Goal: Information Seeking & Learning: Learn about a topic

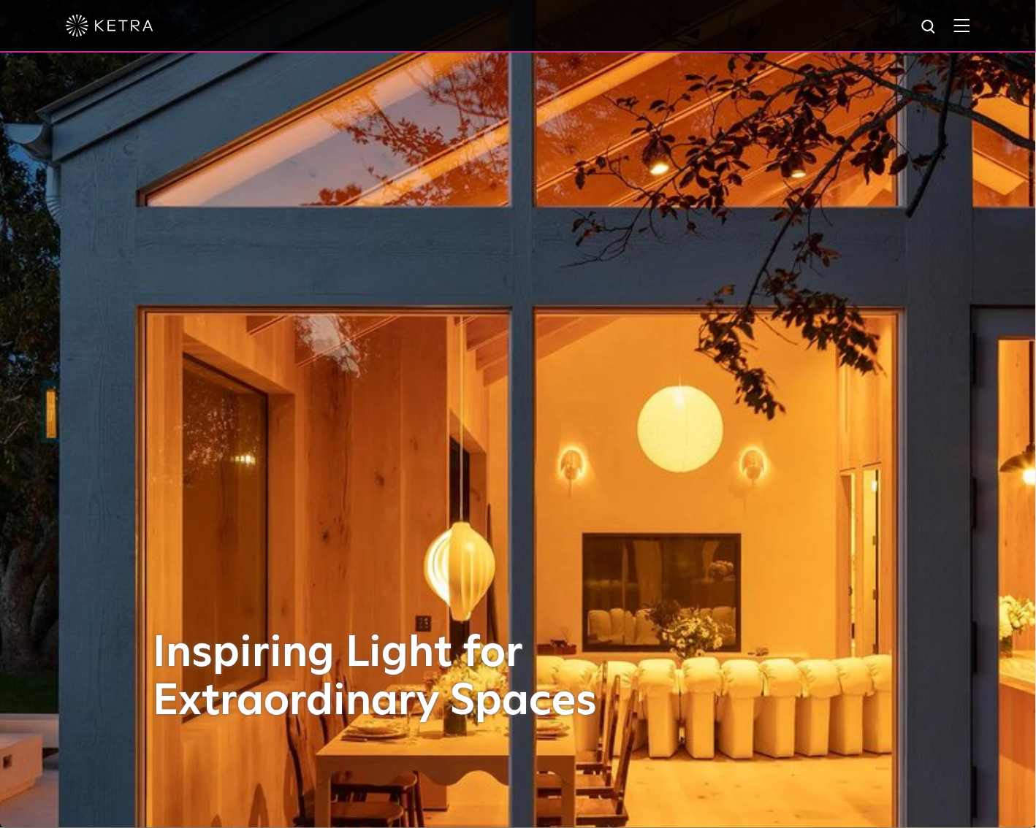
click at [970, 31] on img at bounding box center [962, 25] width 16 height 14
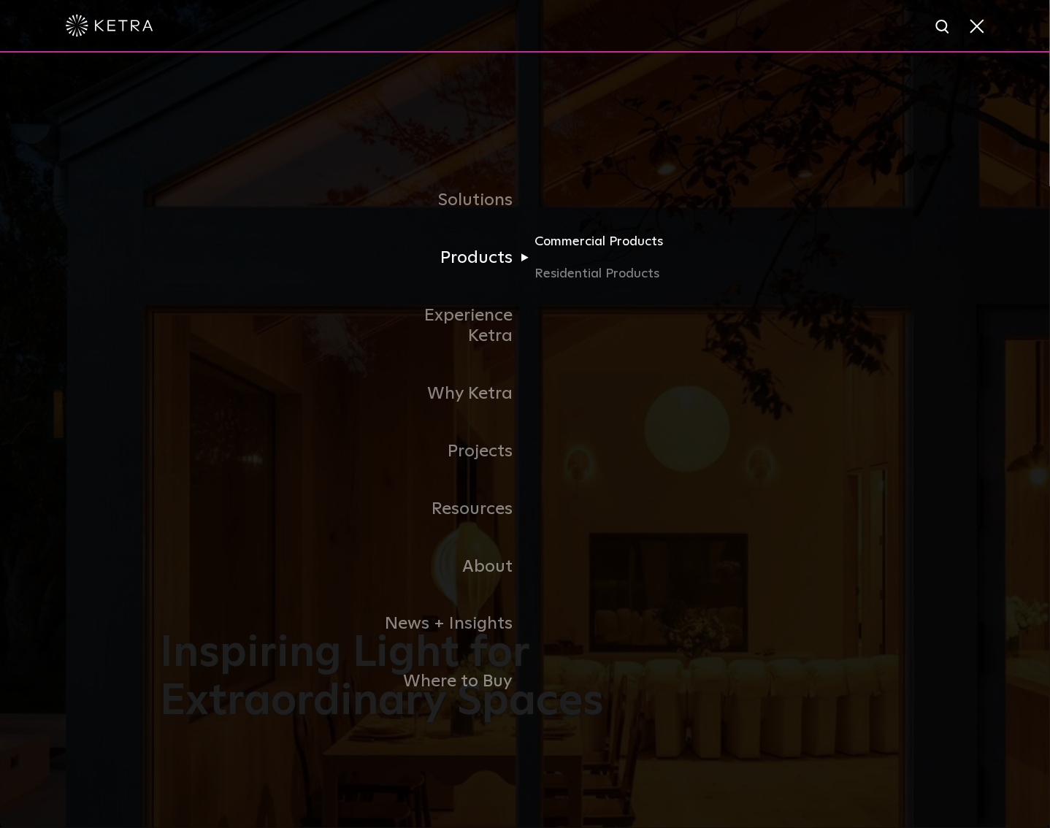
click at [538, 264] on link "Commercial Products" at bounding box center [605, 248] width 140 height 32
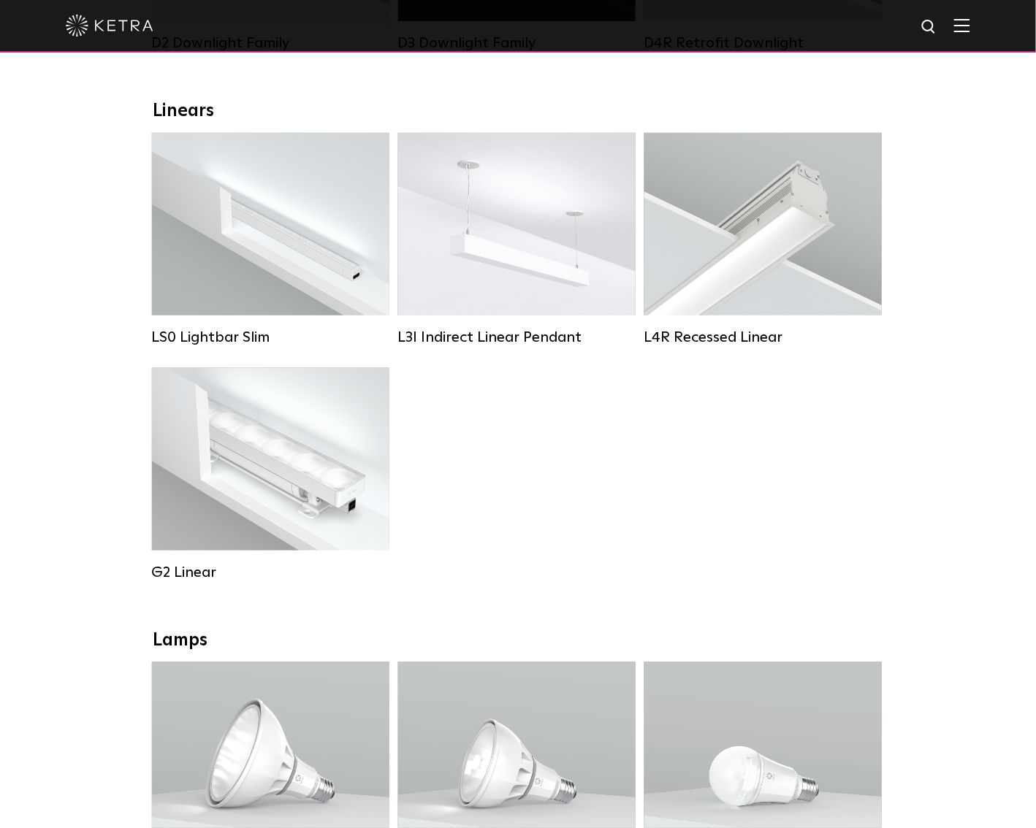
scroll to position [486, 0]
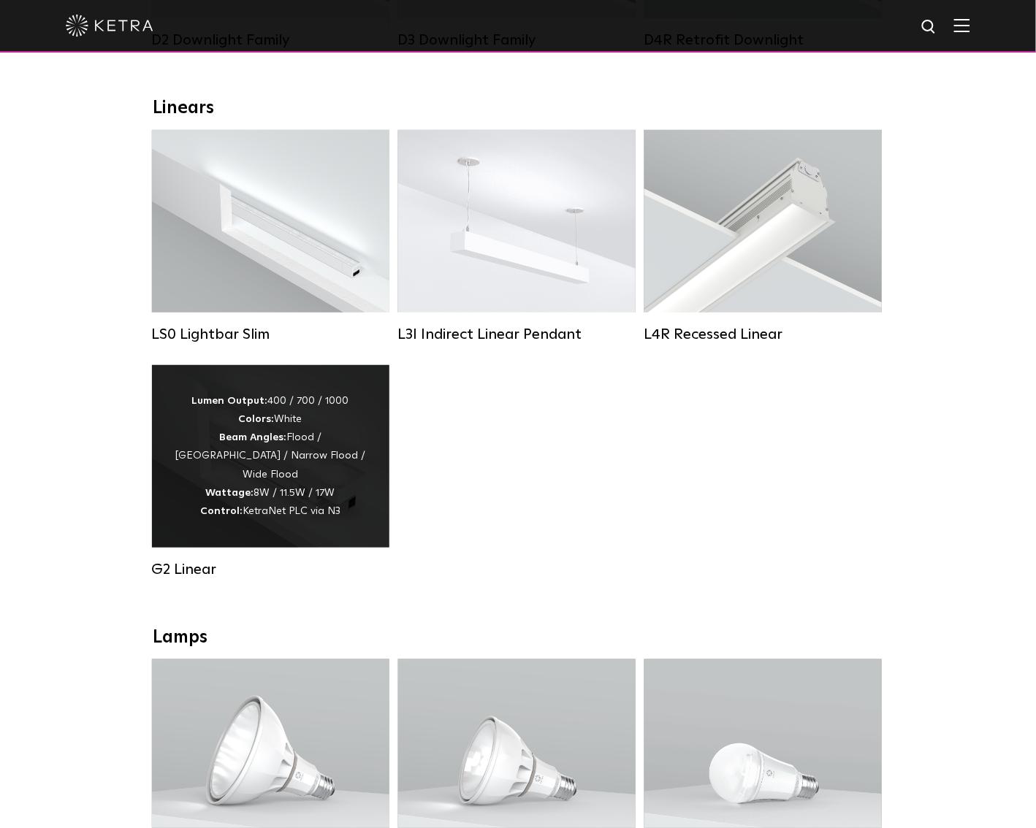
click at [345, 456] on div "Lumen Output: 400 / 700 / 1000 Colors: White Beam Angles: Flood / Graze / Narro…" at bounding box center [271, 456] width 194 height 129
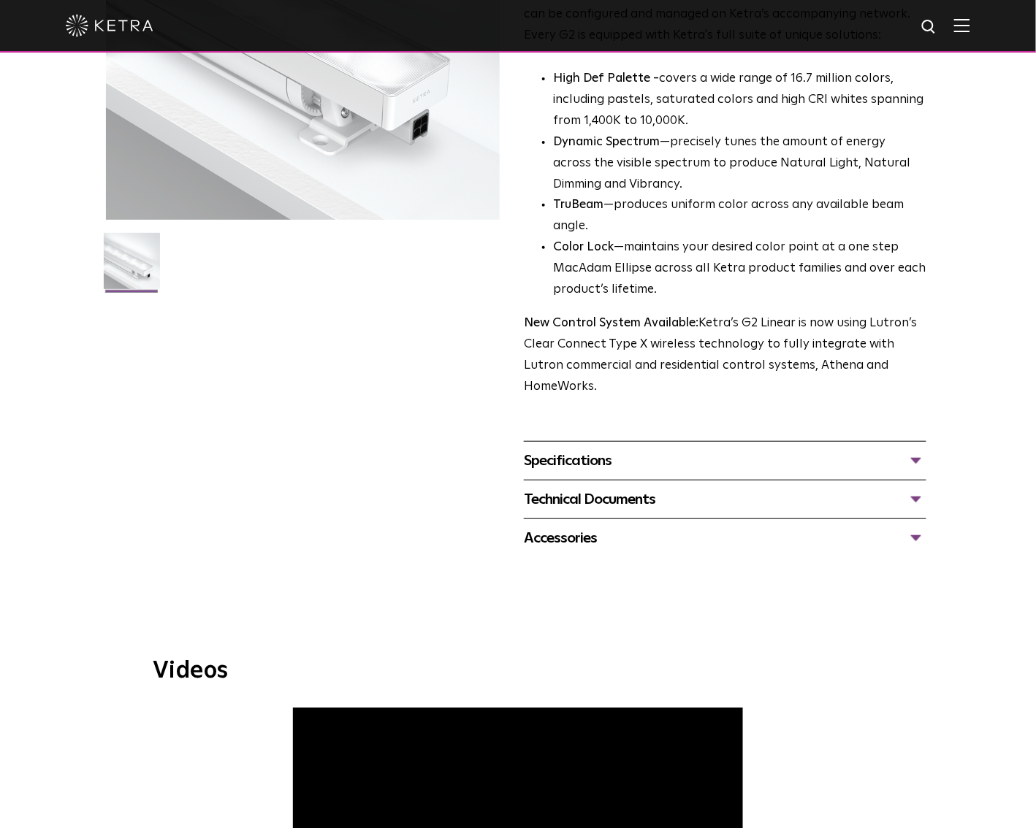
scroll to position [292, 0]
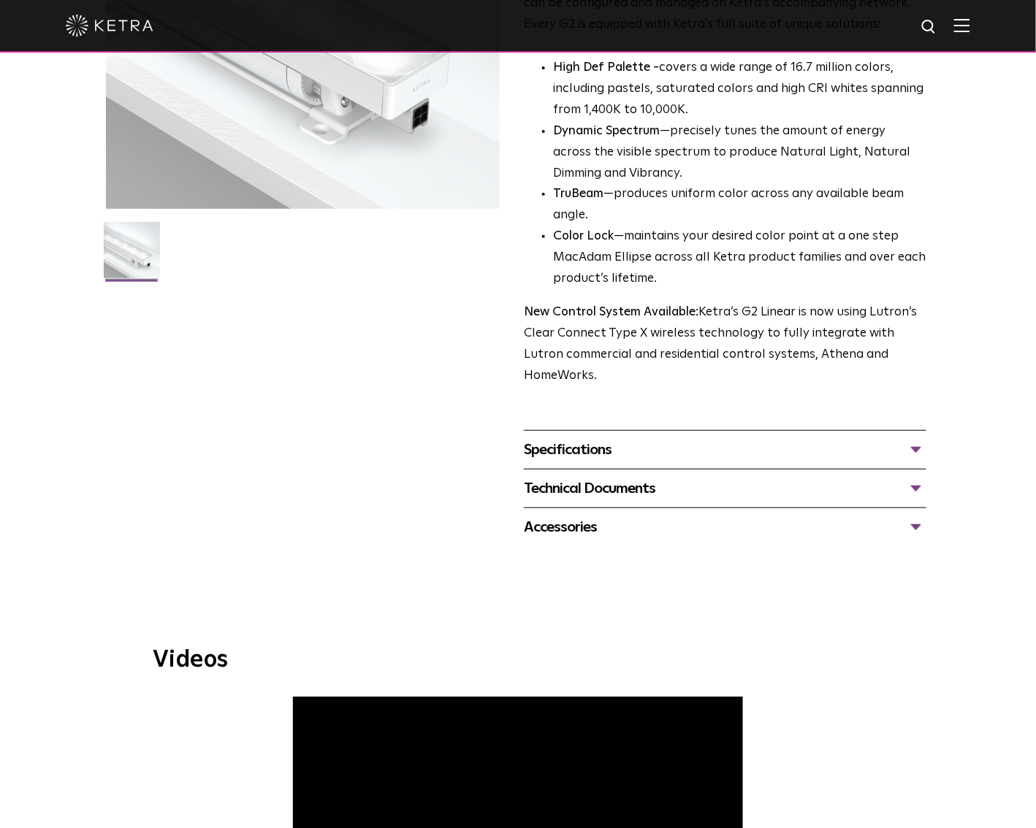
click at [638, 477] on div "Technical Documents" at bounding box center [725, 488] width 402 height 23
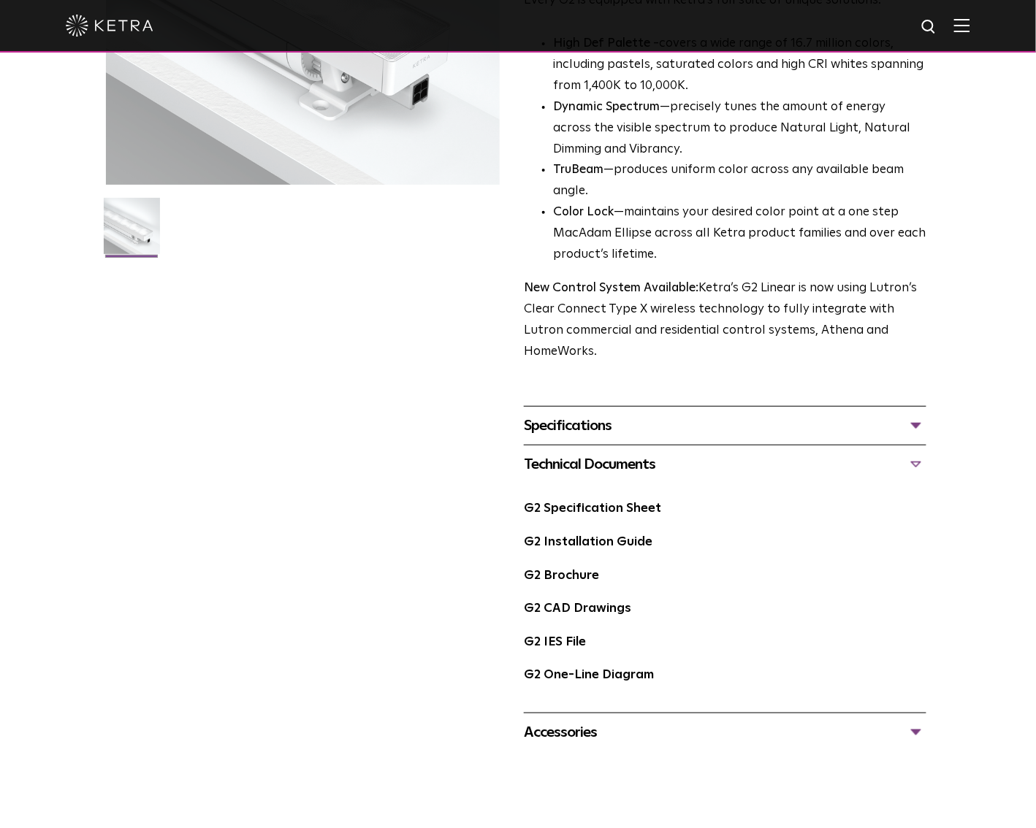
scroll to position [389, 0]
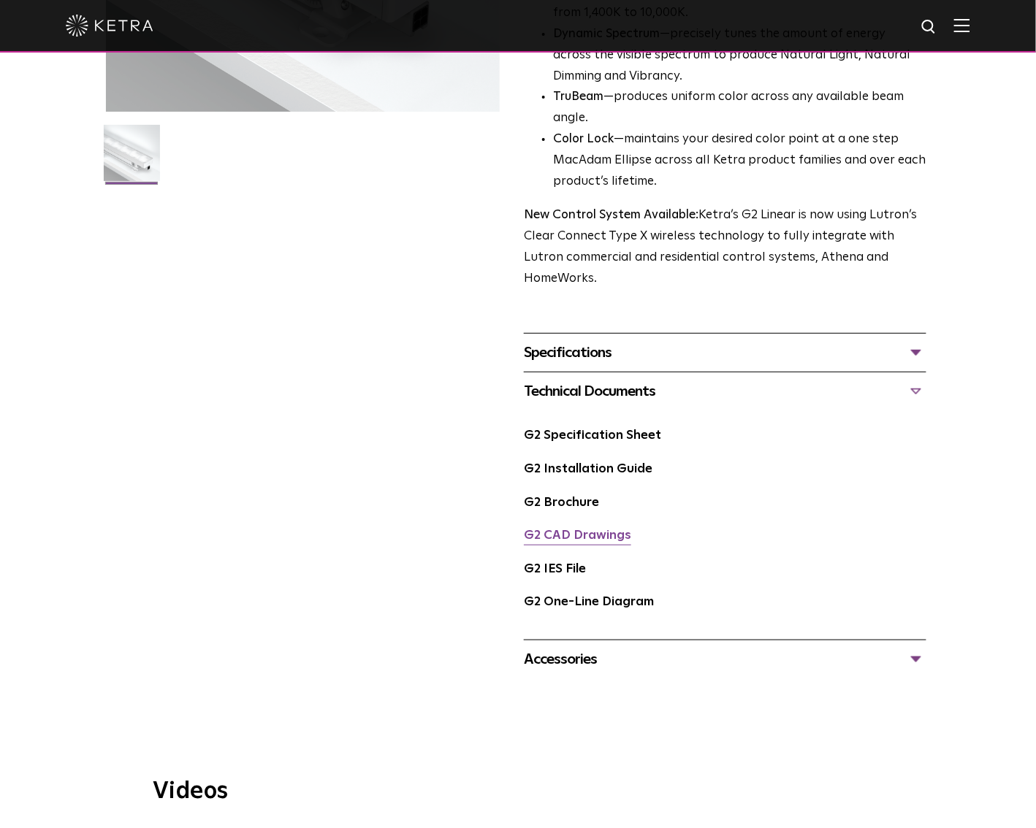
click at [578, 530] on link "G2 CAD Drawings" at bounding box center [577, 536] width 107 height 12
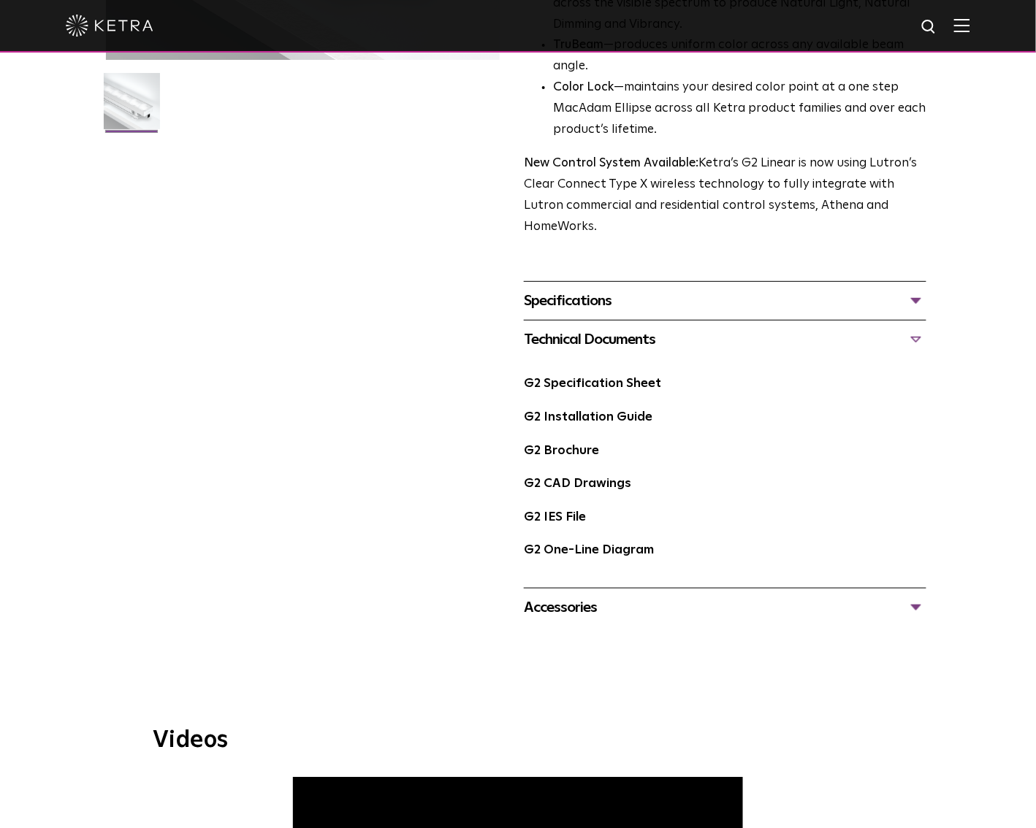
scroll to position [486, 0]
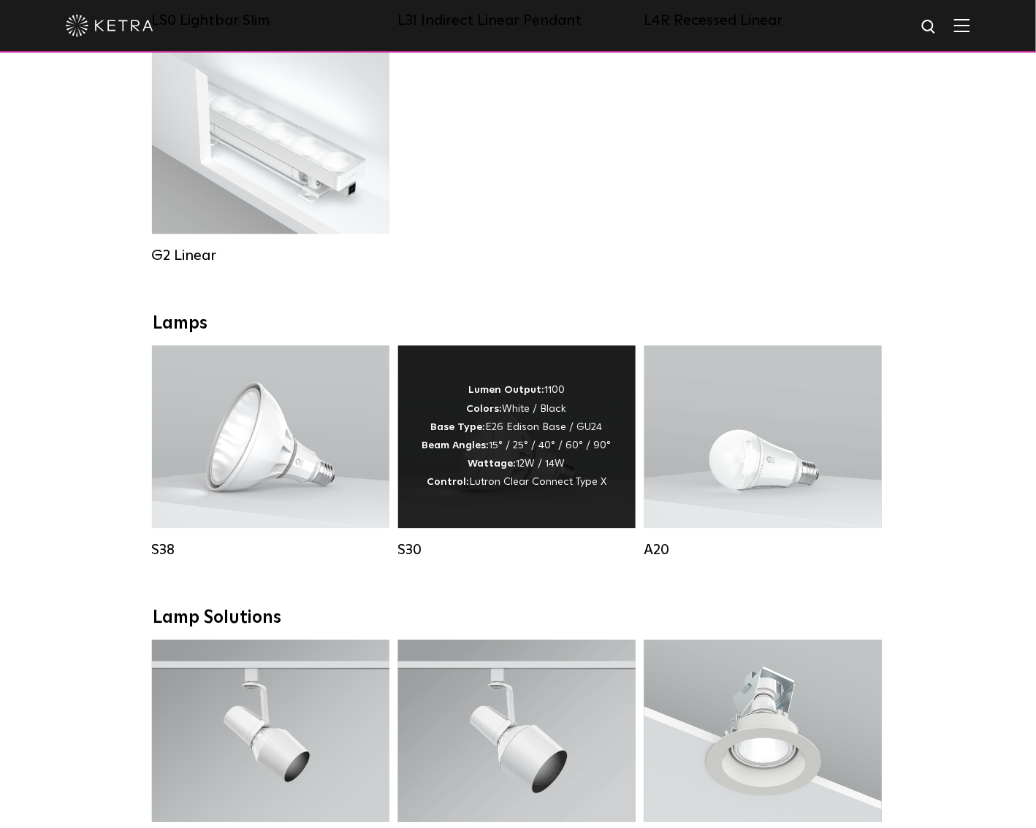
scroll to position [974, 0]
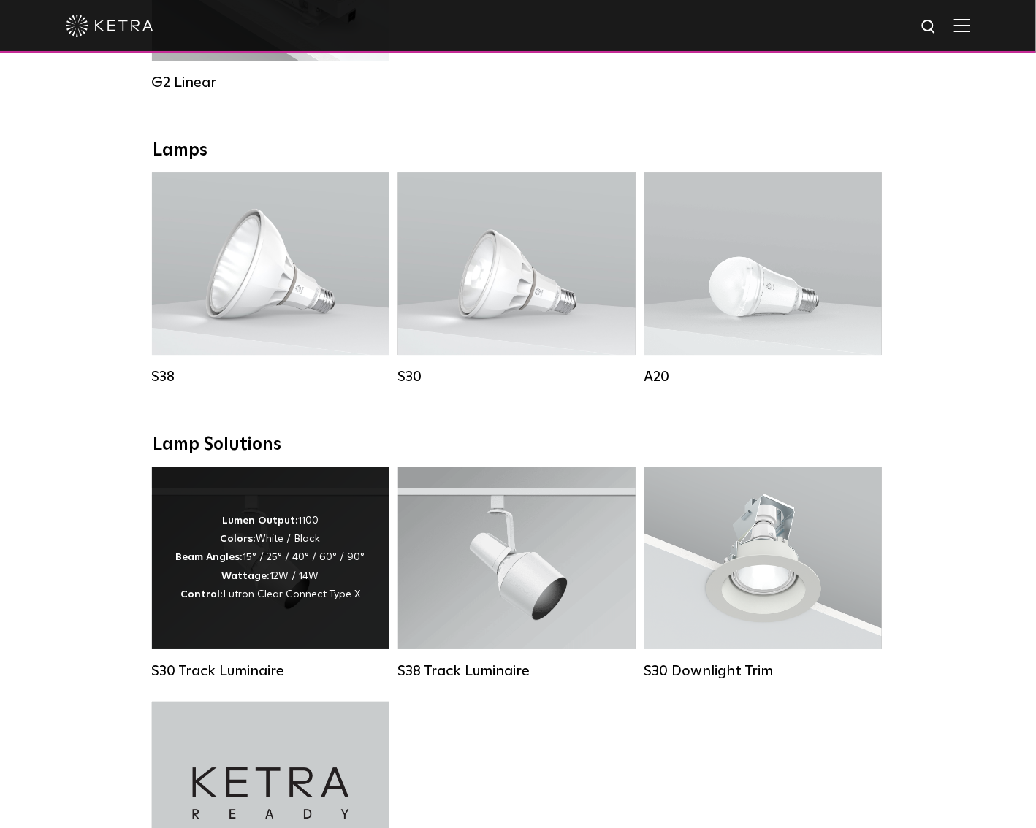
click at [222, 562] on strong "Beam Angles:" at bounding box center [209, 557] width 67 height 10
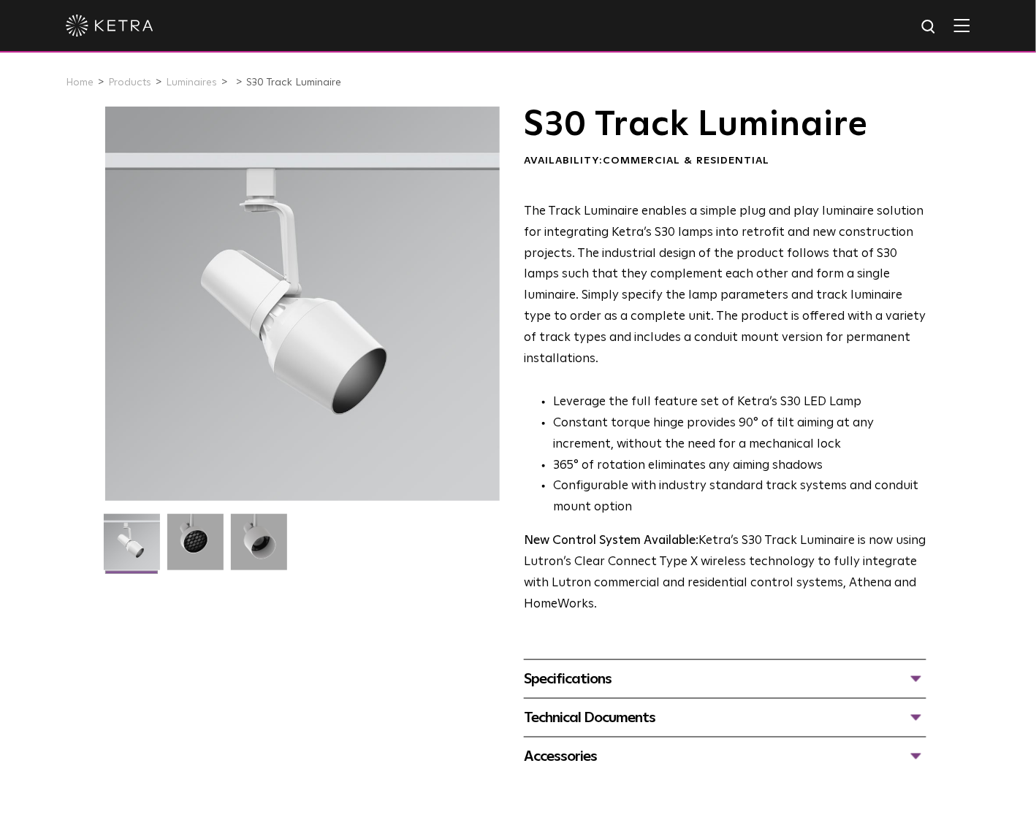
click at [605, 706] on div "Technical Documents" at bounding box center [725, 717] width 402 height 23
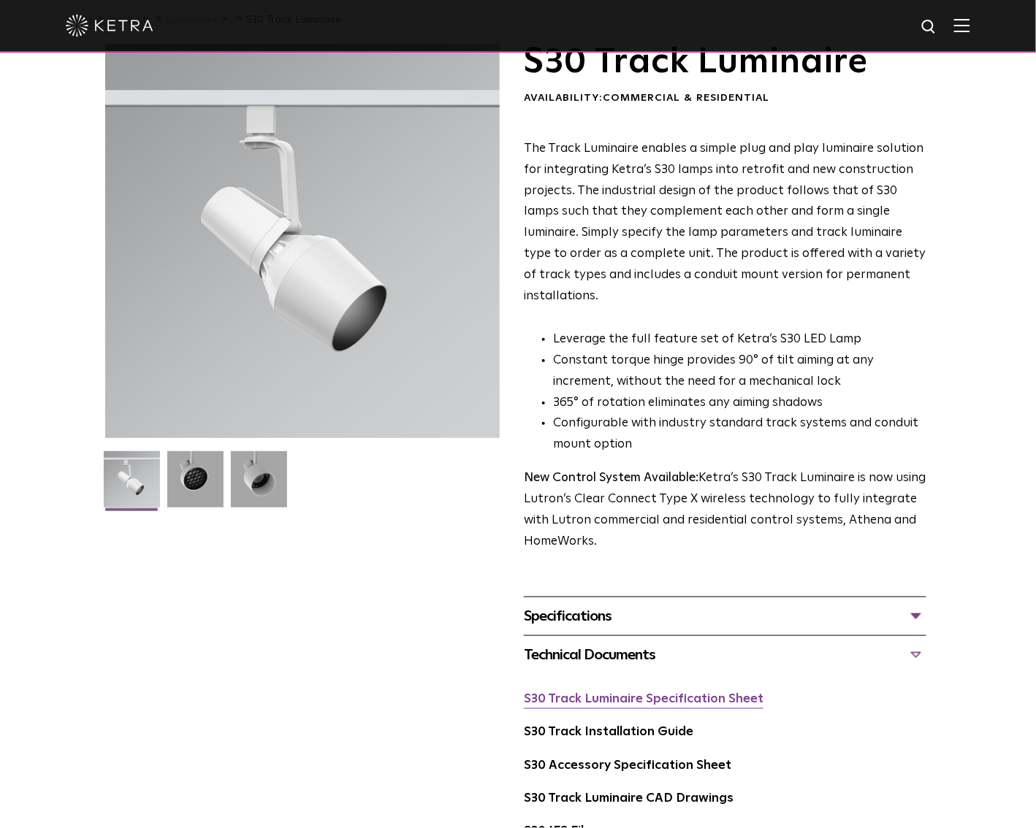
scroll to position [97, 0]
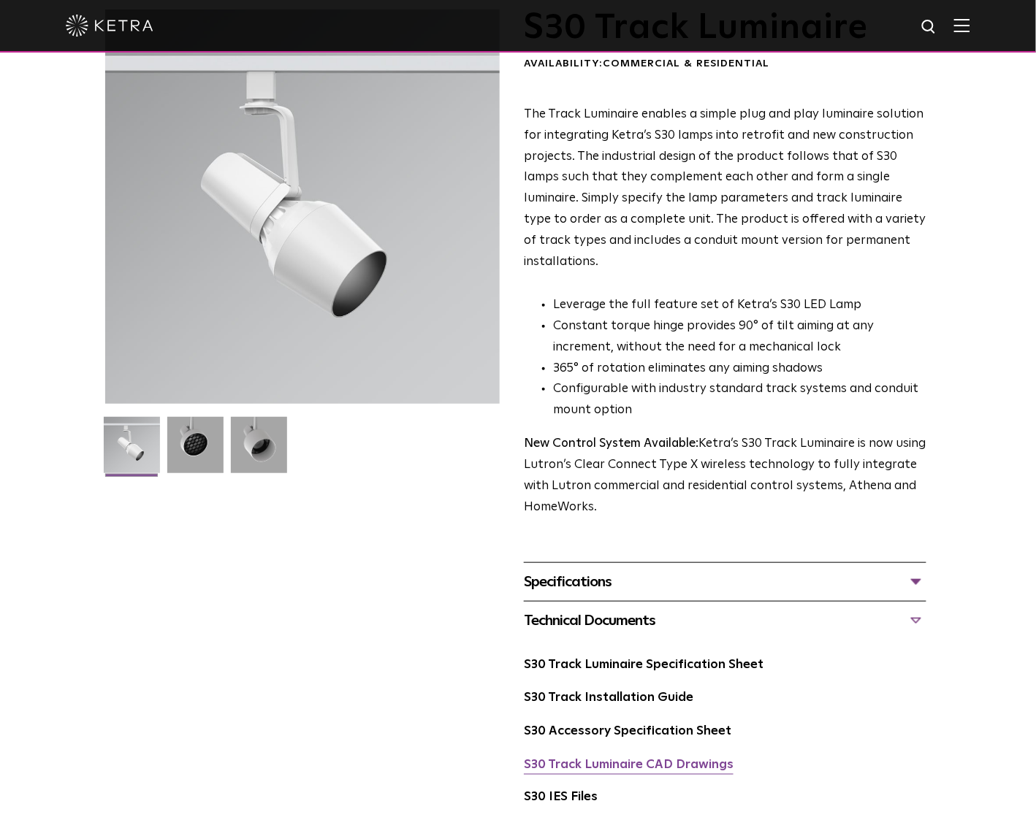
click at [646, 759] on link "S30 Track Luminaire CAD Drawings" at bounding box center [629, 765] width 210 height 12
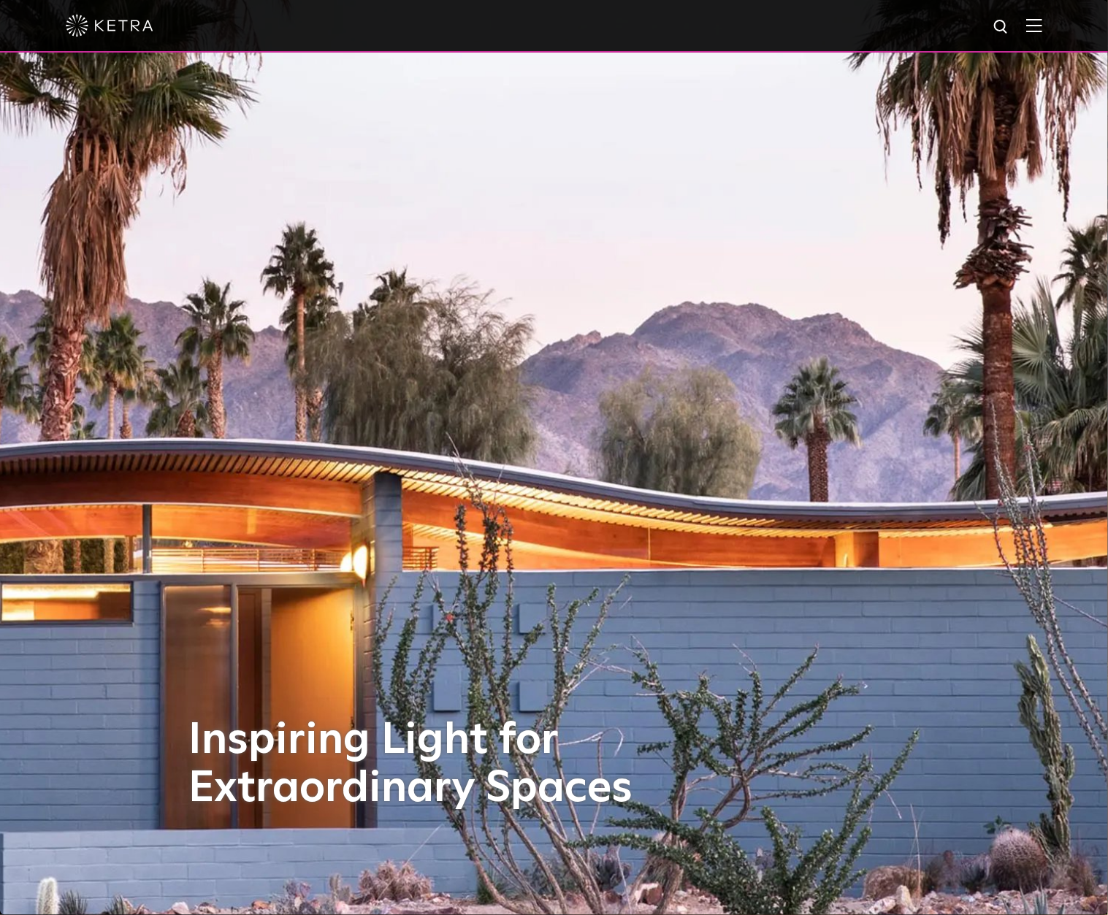
click at [1035, 26] on div at bounding box center [554, 26] width 1108 height 53
click at [1035, 30] on img at bounding box center [1034, 25] width 16 height 14
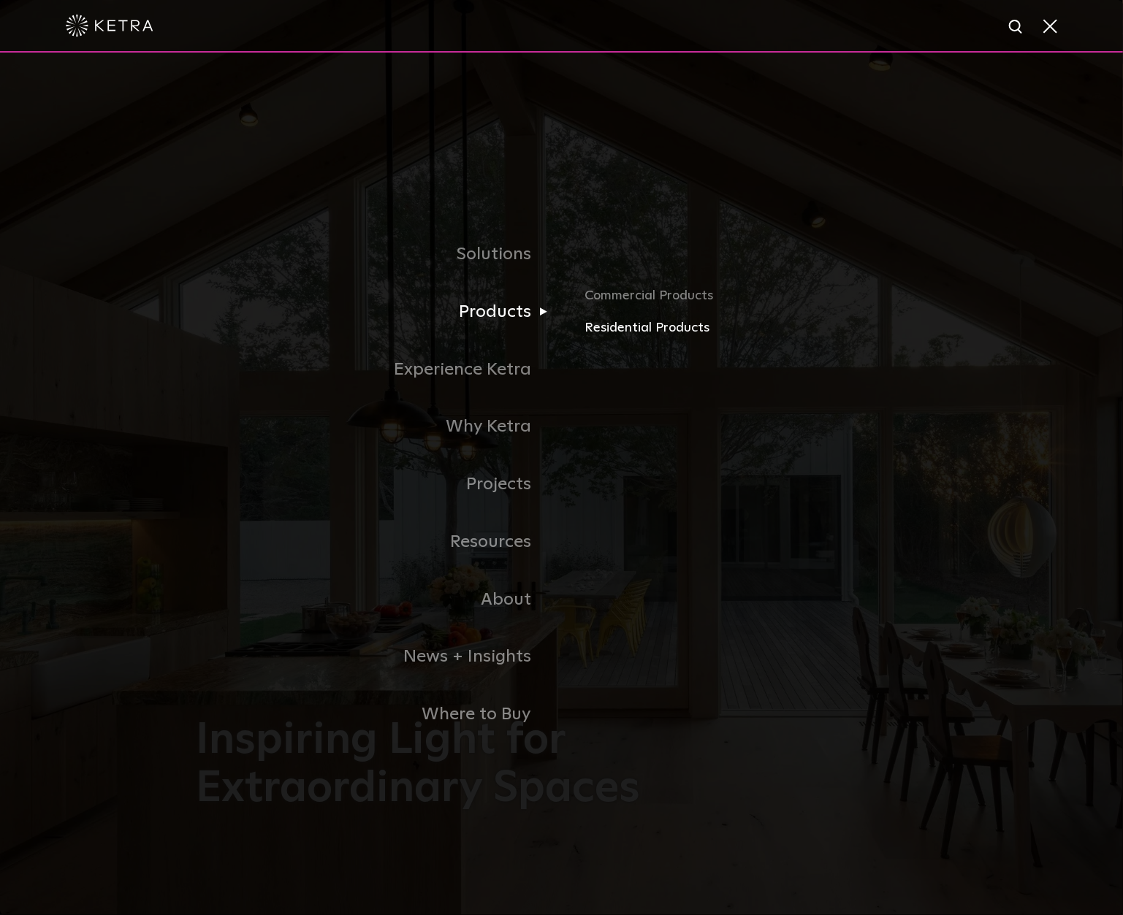
click at [603, 324] on link "Residential Products" at bounding box center [755, 328] width 342 height 21
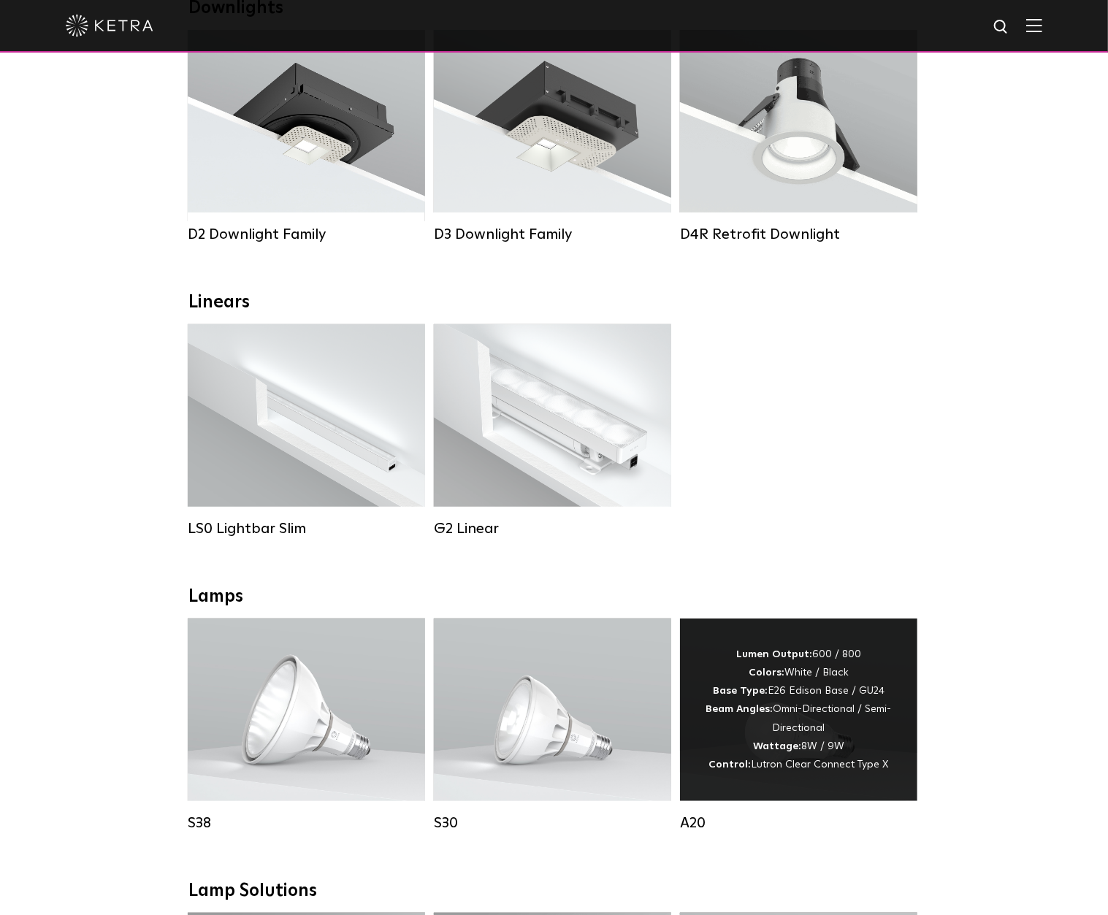
scroll to position [194, 0]
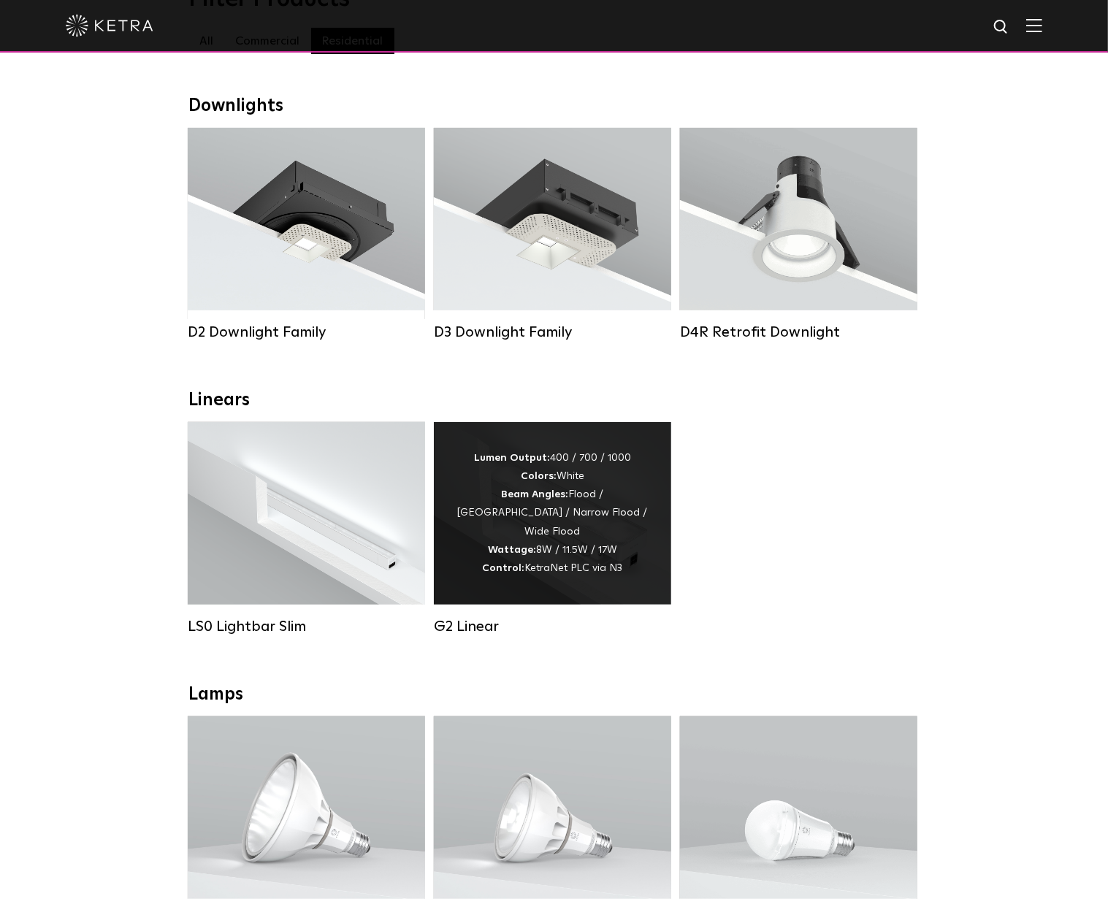
click at [571, 535] on div "Lumen Output: 400 / 700 / 1000 Colors: White Beam Angles: Flood / [GEOGRAPHIC_D…" at bounding box center [553, 513] width 194 height 129
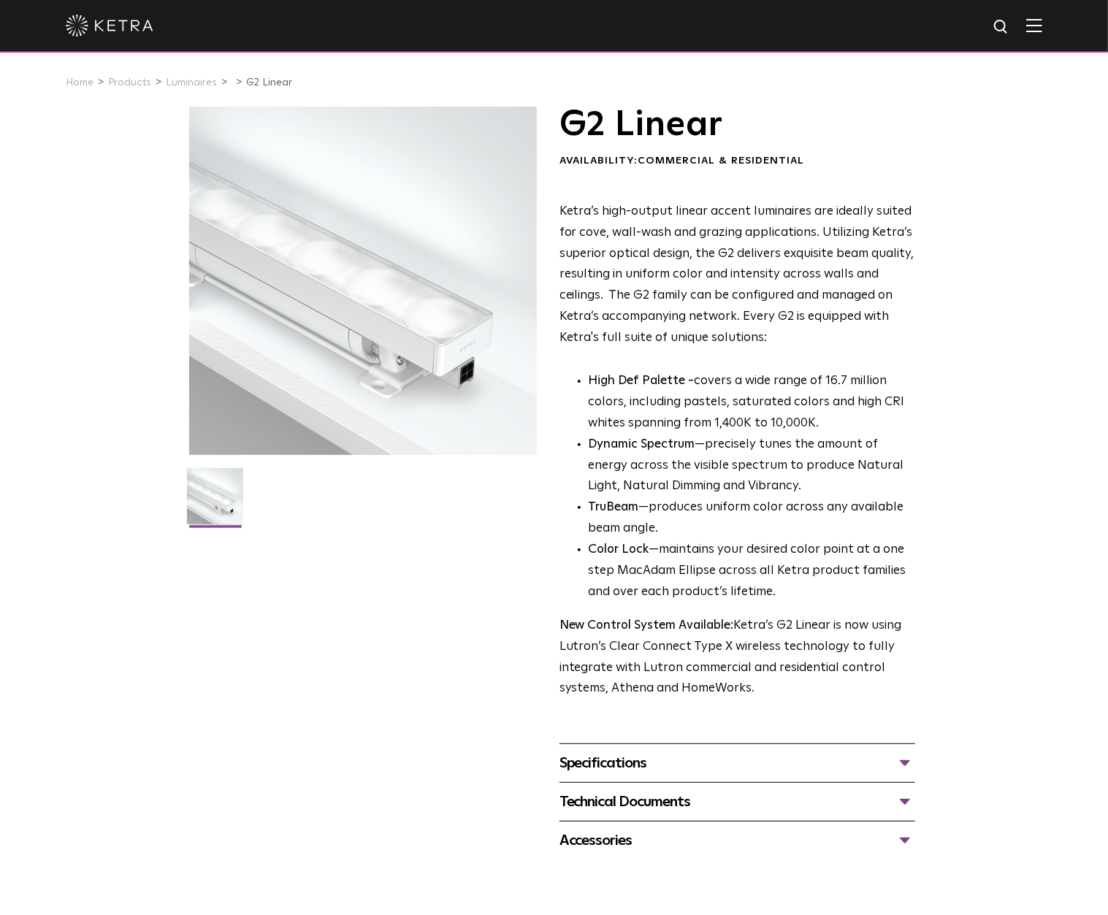
drag, startPoint x: 401, startPoint y: 530, endPoint x: 371, endPoint y: 345, distance: 187.2
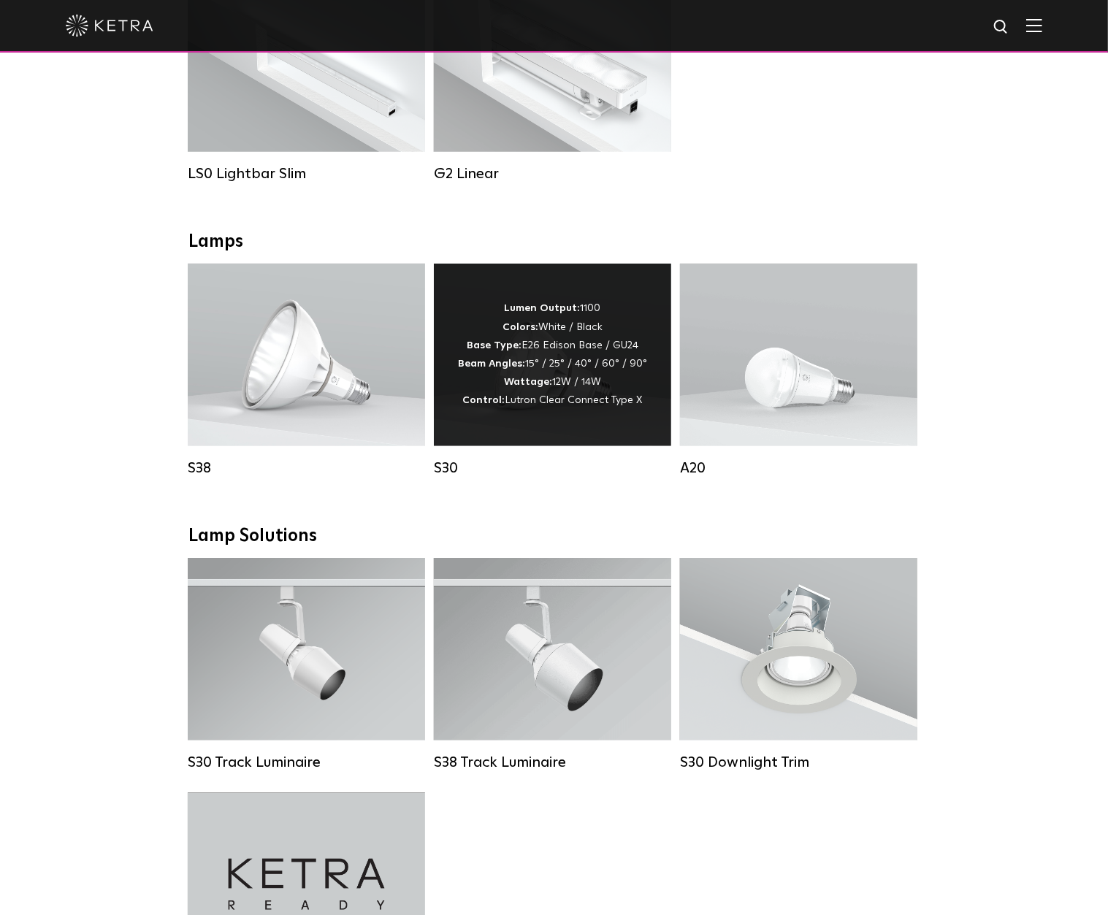
scroll to position [681, 0]
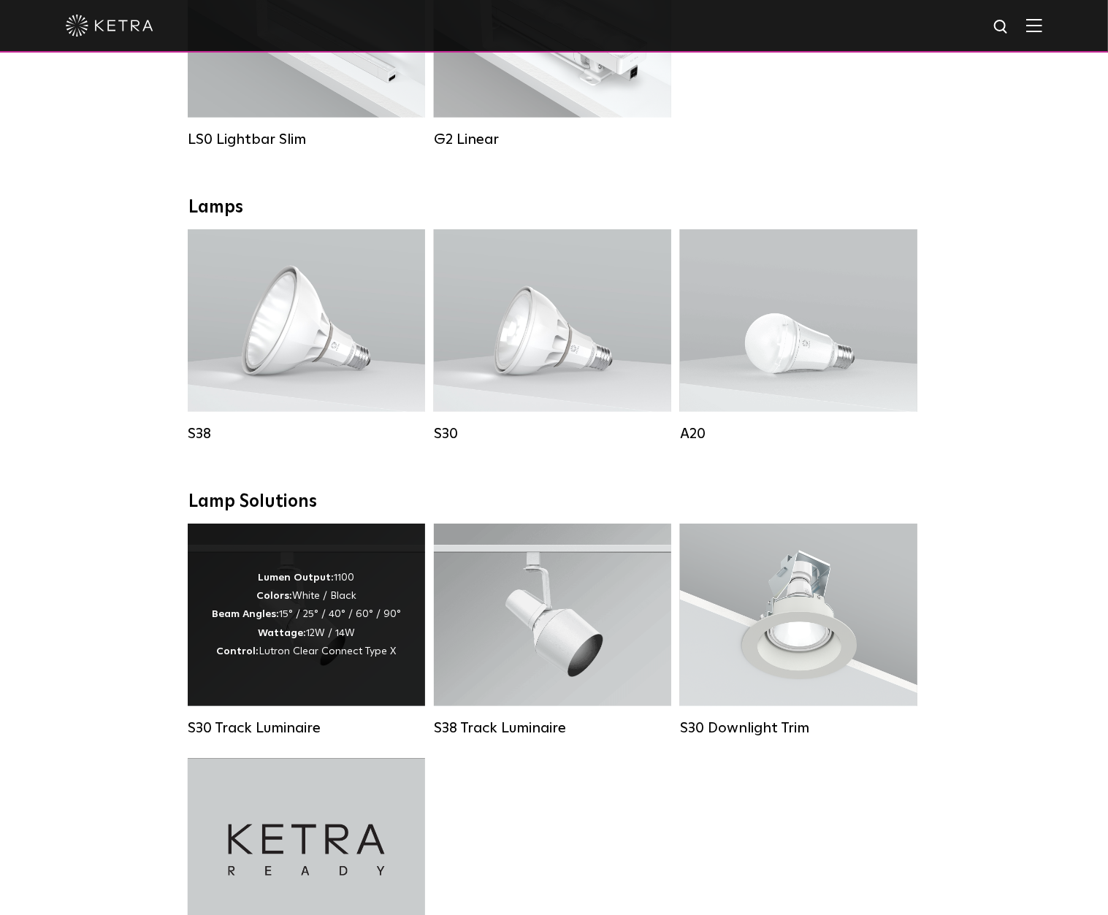
click at [357, 652] on div "Lumen Output: 1100 Colors: White / Black Beam Angles: 15° / 25° / 40° / 60° / 9…" at bounding box center [306, 615] width 189 height 92
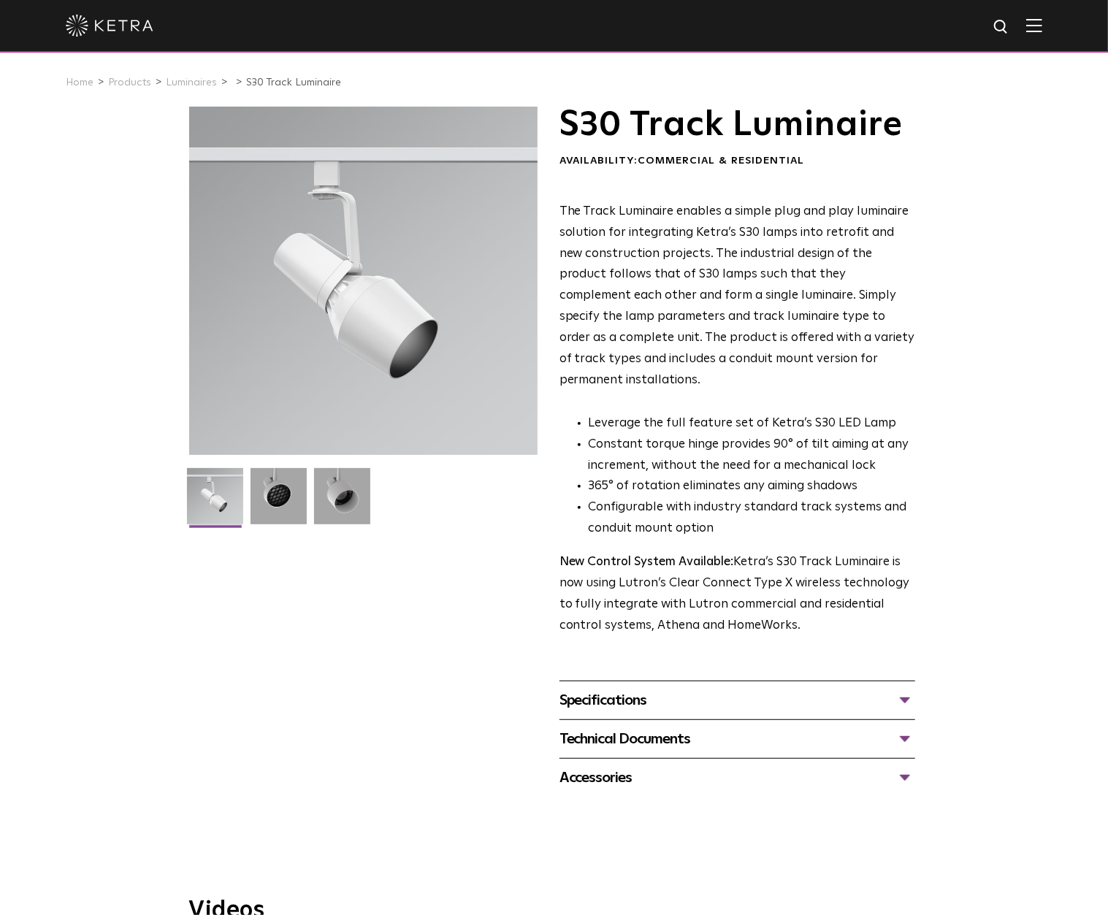
click at [225, 500] on img at bounding box center [215, 501] width 56 height 67
click at [270, 503] on img at bounding box center [279, 501] width 56 height 67
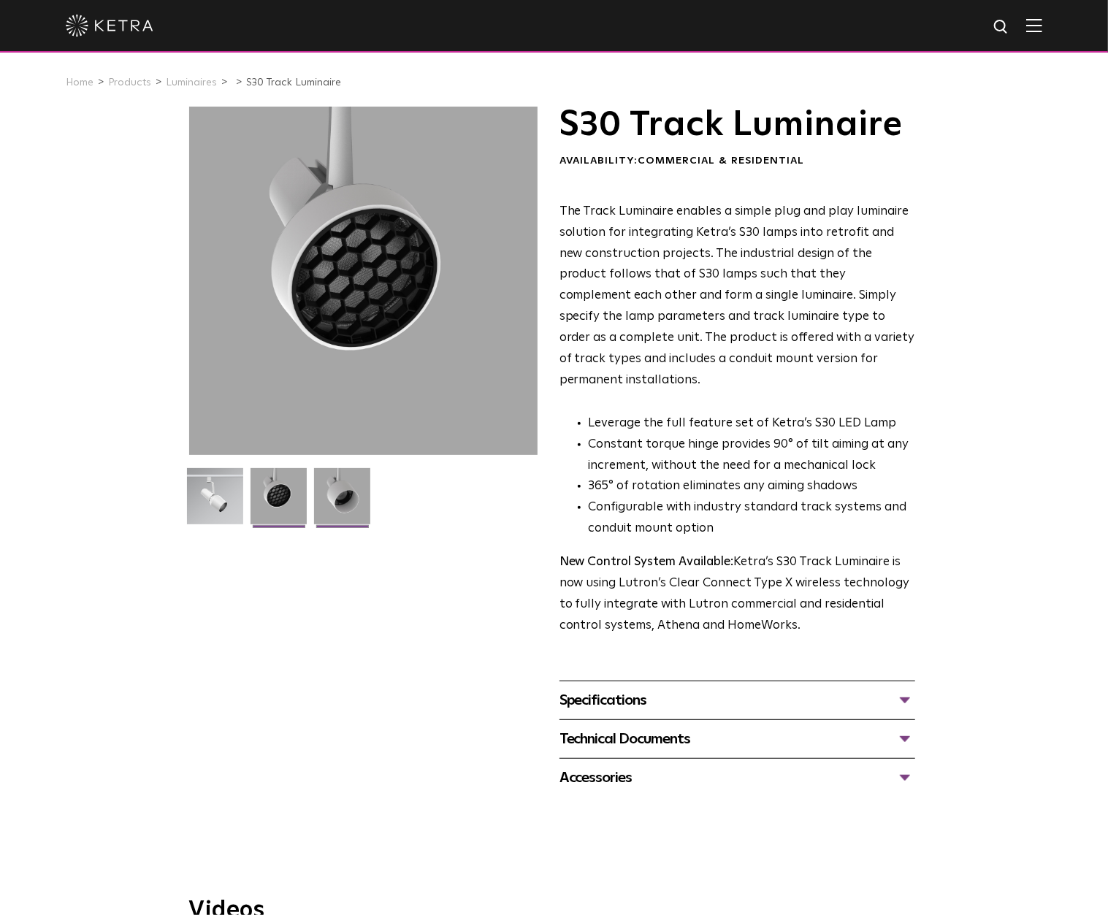
click at [325, 501] on img at bounding box center [342, 501] width 56 height 67
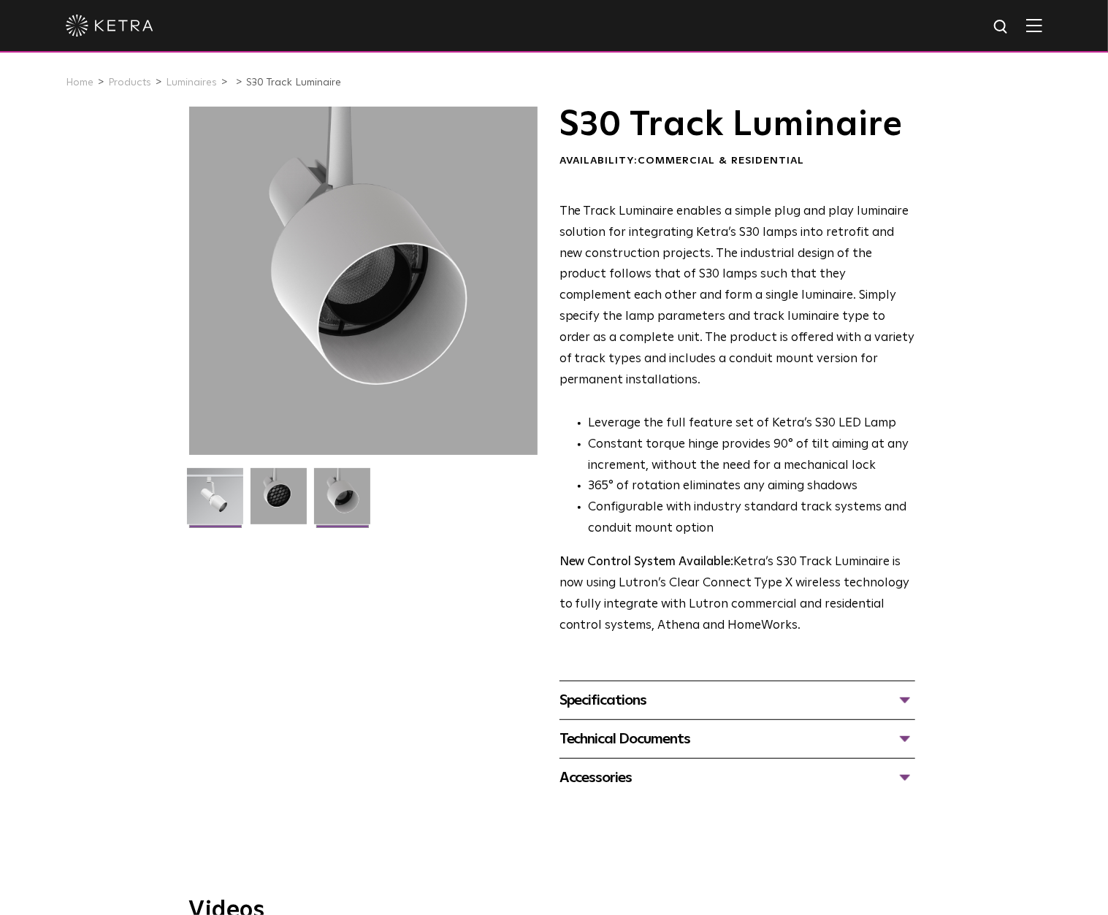
click at [235, 503] on img at bounding box center [215, 501] width 56 height 67
